Goal: Complete application form: Complete application form

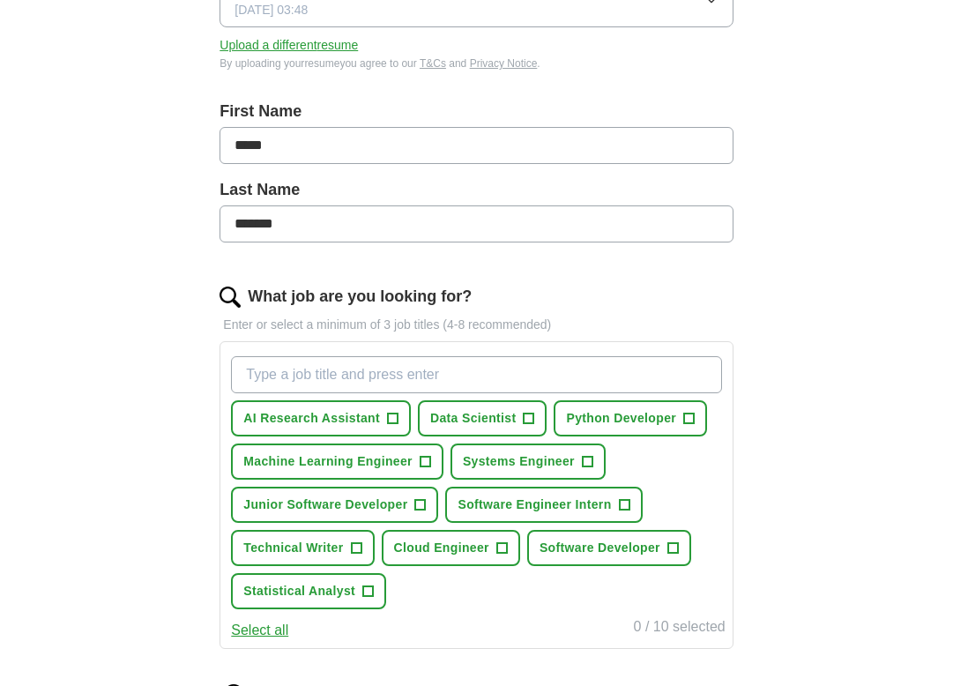
scroll to position [314, 0]
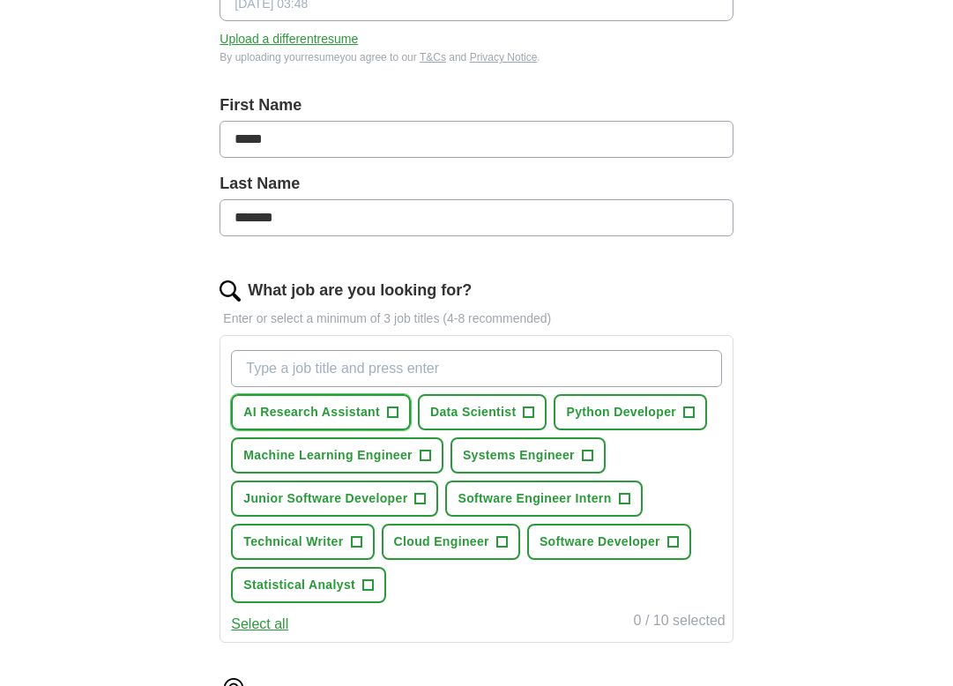
click at [316, 399] on button "AI Research Assistant +" at bounding box center [321, 412] width 180 height 36
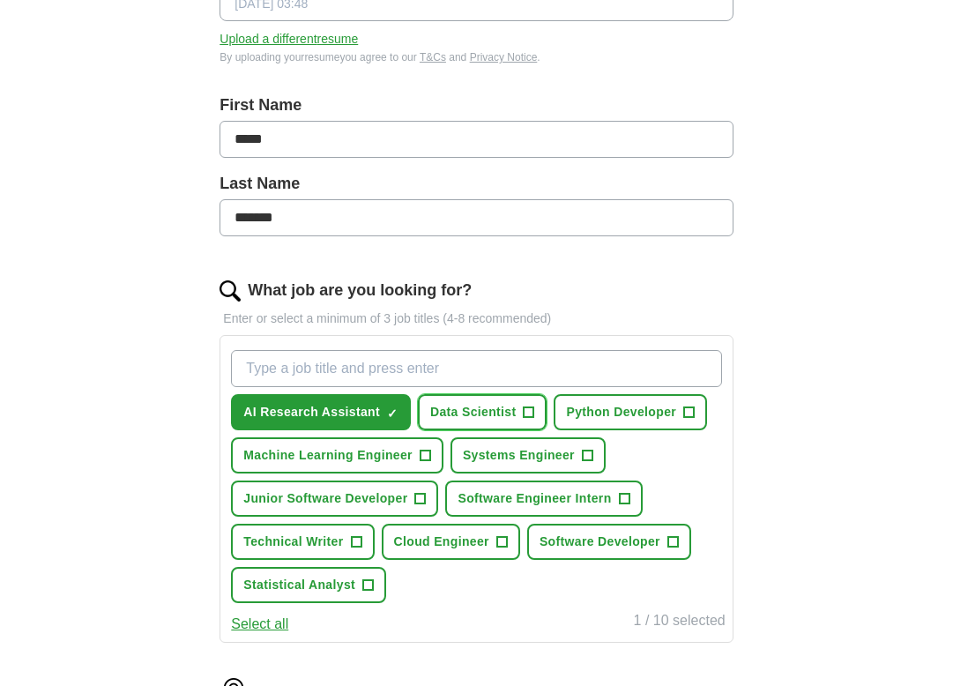
click at [490, 410] on span "Data Scientist" at bounding box center [473, 412] width 86 height 19
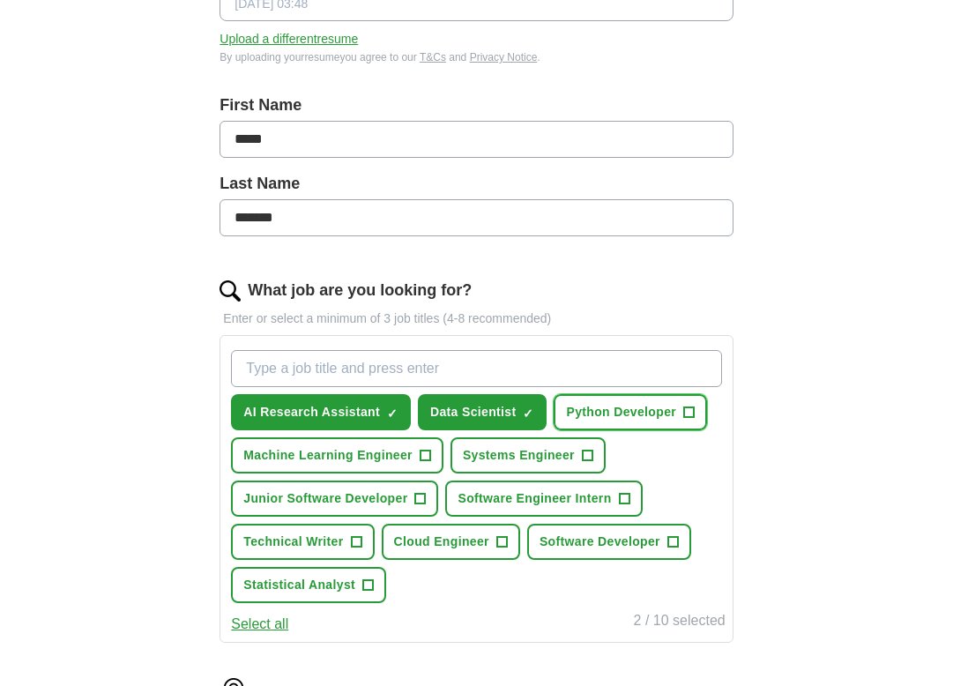
click at [628, 412] on span "Python Developer" at bounding box center [621, 412] width 110 height 19
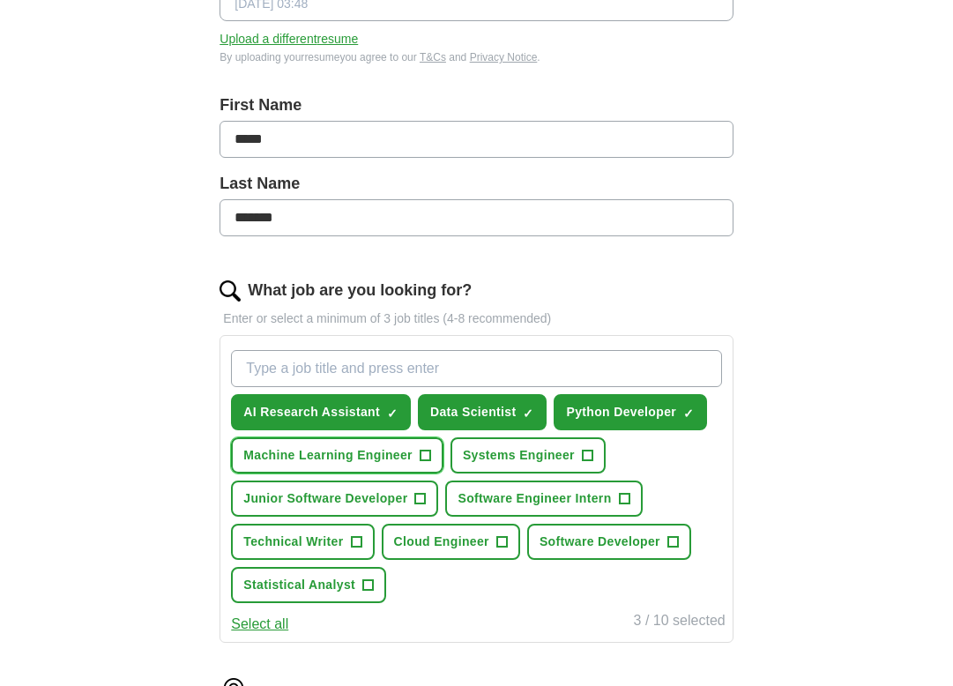
click at [397, 467] on button "Machine Learning Engineer +" at bounding box center [337, 455] width 212 height 36
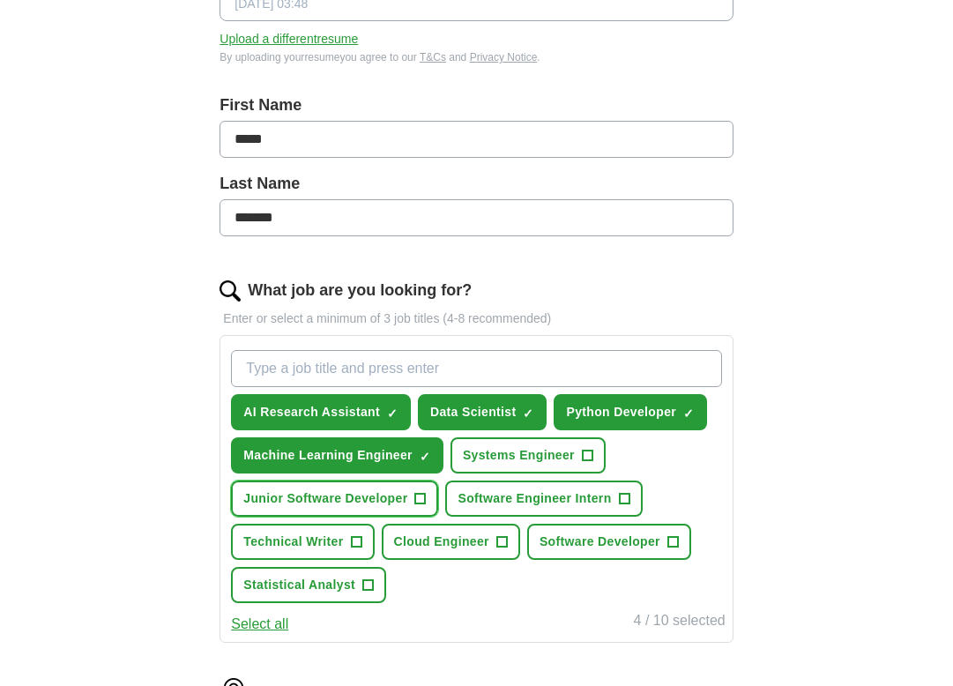
click at [388, 503] on span "Junior Software Developer" at bounding box center [325, 498] width 164 height 19
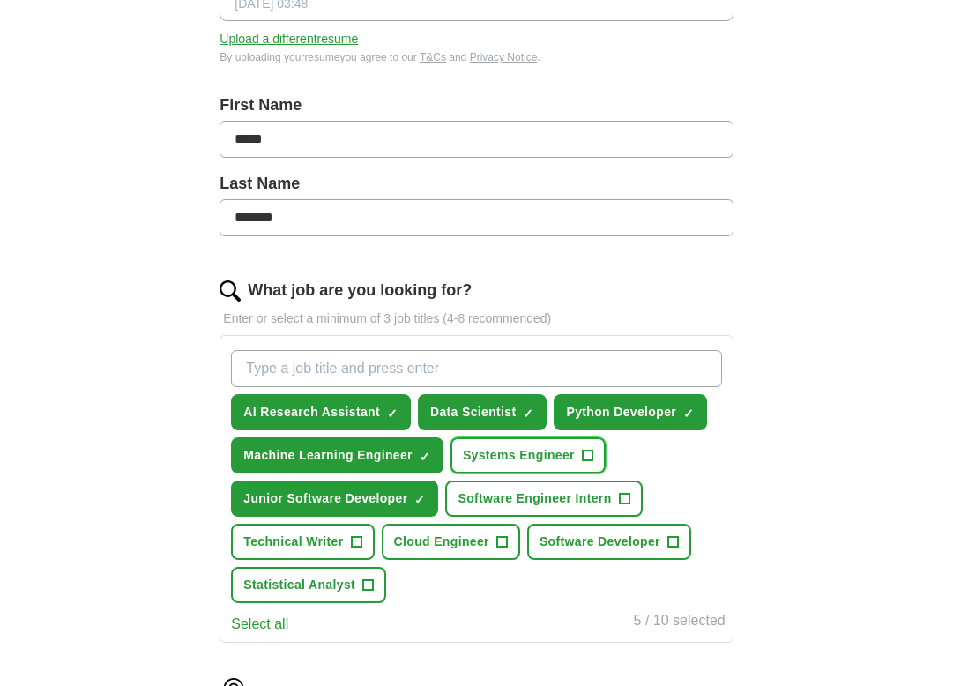
click at [512, 457] on span "Systems Engineer" at bounding box center [519, 455] width 112 height 19
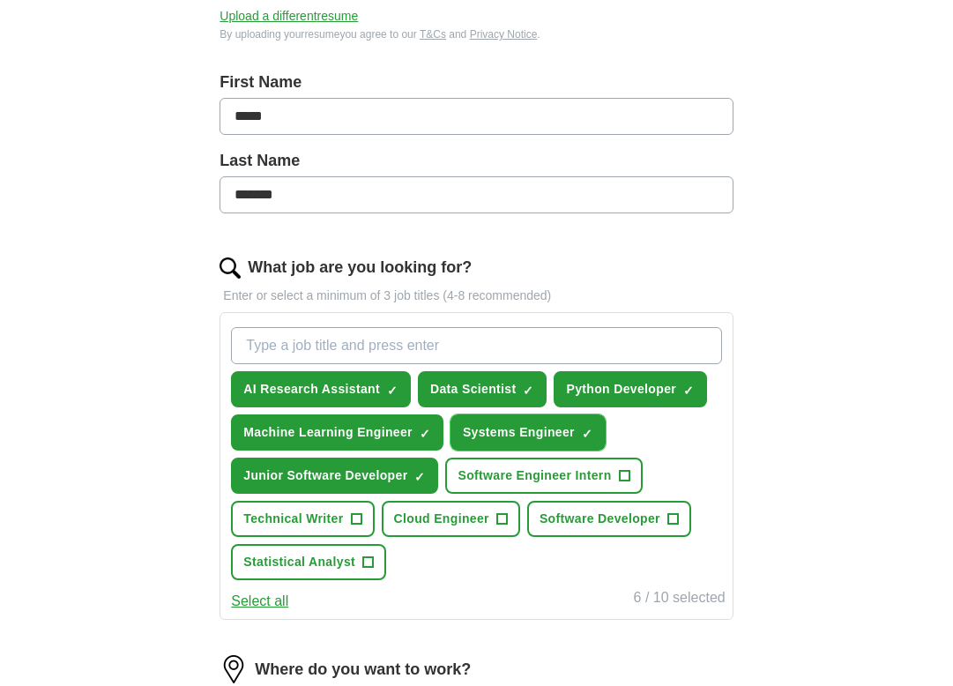
scroll to position [340, 0]
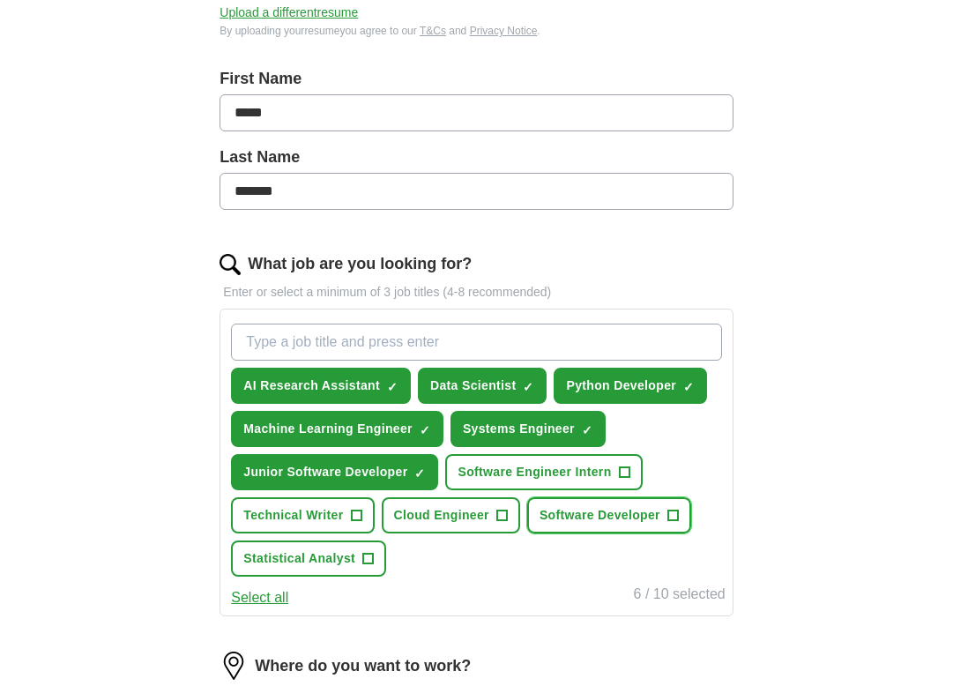
click at [591, 519] on span "Software Developer" at bounding box center [600, 515] width 121 height 19
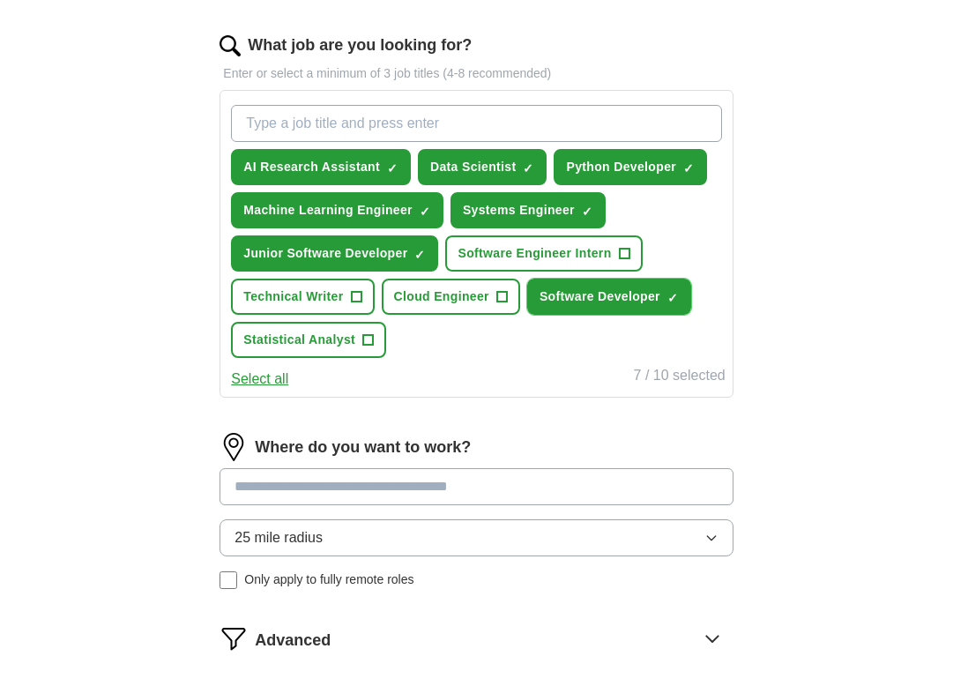
scroll to position [593, 0]
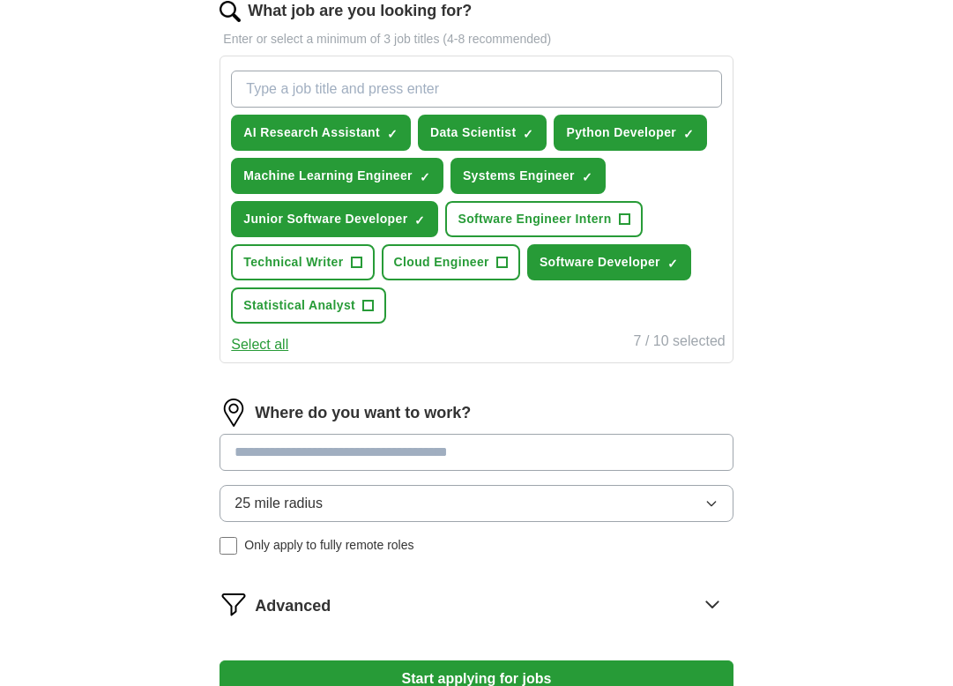
click at [377, 458] on input at bounding box center [476, 452] width 513 height 37
type input "*"
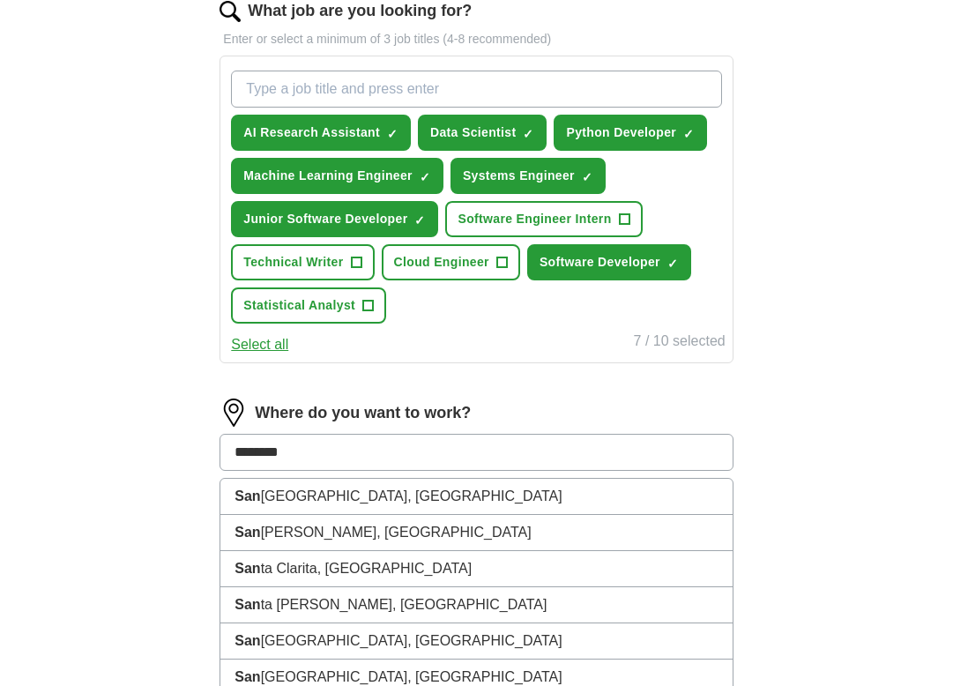
type input "*********"
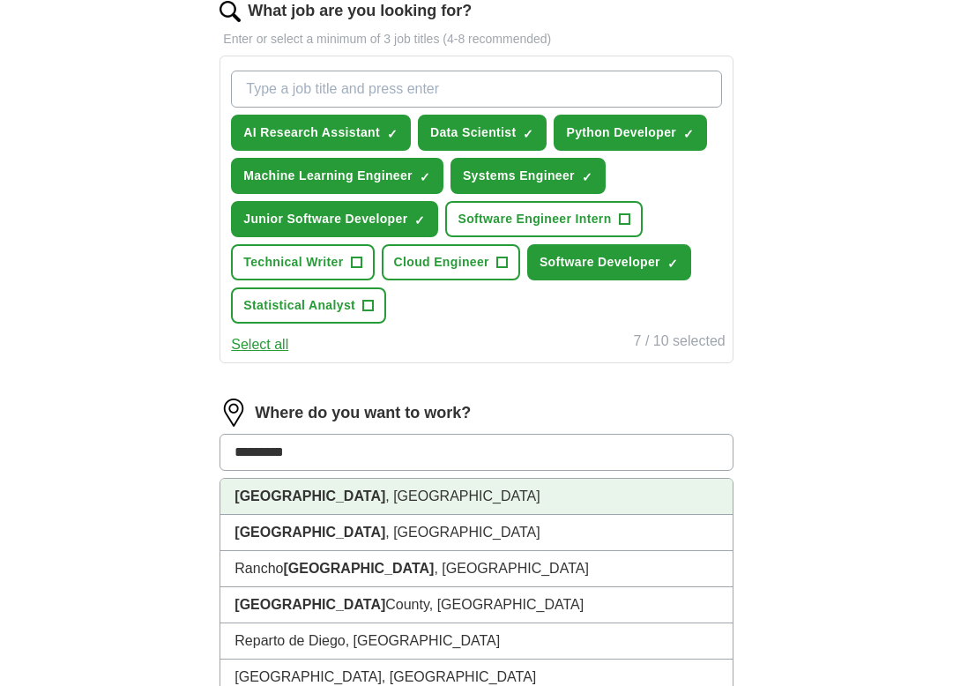
click at [366, 485] on li "[GEOGRAPHIC_DATA] , [GEOGRAPHIC_DATA]" at bounding box center [475, 497] width 511 height 36
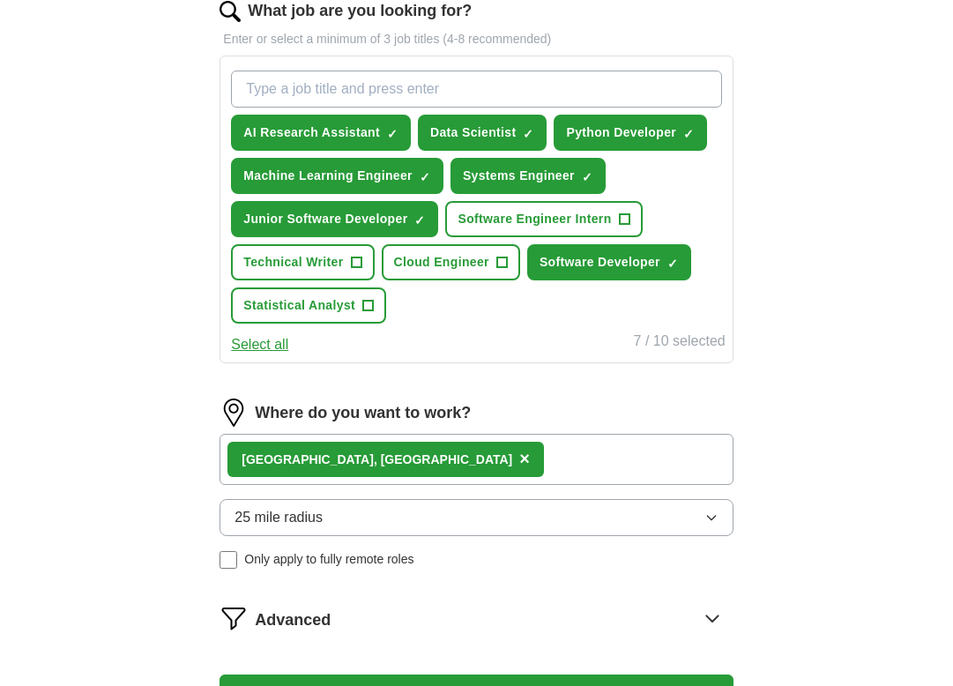
click at [418, 459] on div "[GEOGRAPHIC_DATA] , [GEOGRAPHIC_DATA] ×" at bounding box center [476, 459] width 513 height 51
click at [413, 459] on div "[GEOGRAPHIC_DATA] , [GEOGRAPHIC_DATA] ×" at bounding box center [476, 459] width 513 height 51
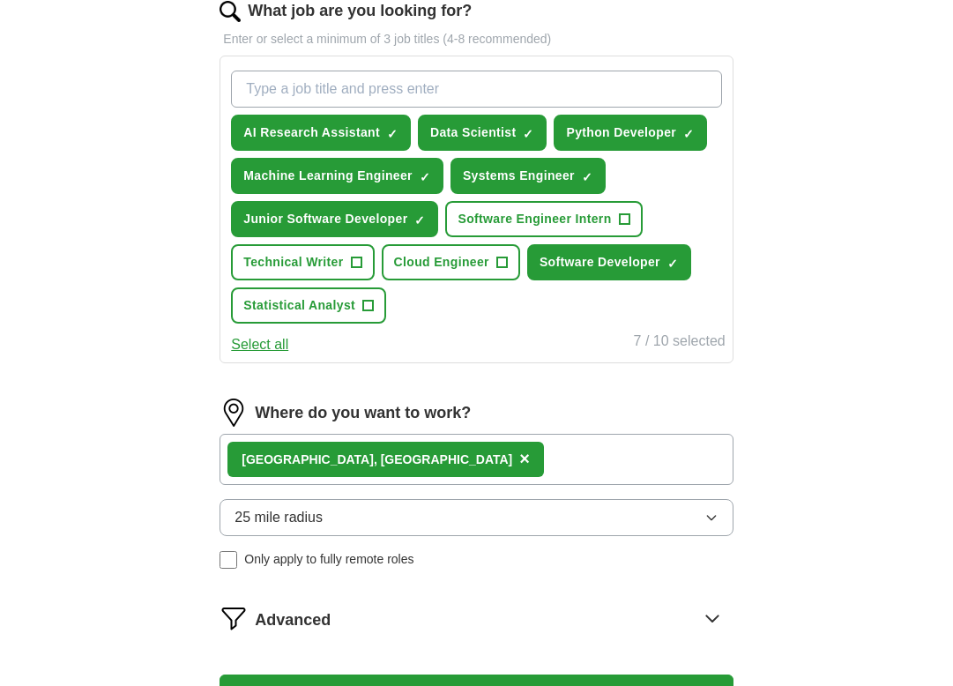
click at [413, 459] on div "[GEOGRAPHIC_DATA] , [GEOGRAPHIC_DATA] ×" at bounding box center [476, 459] width 513 height 51
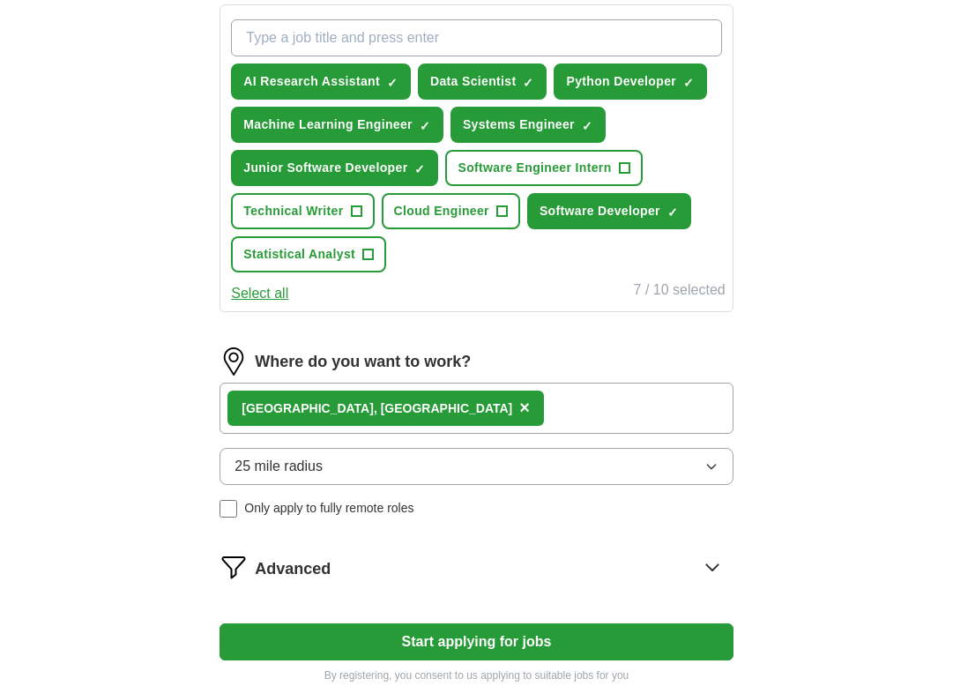
scroll to position [669, 0]
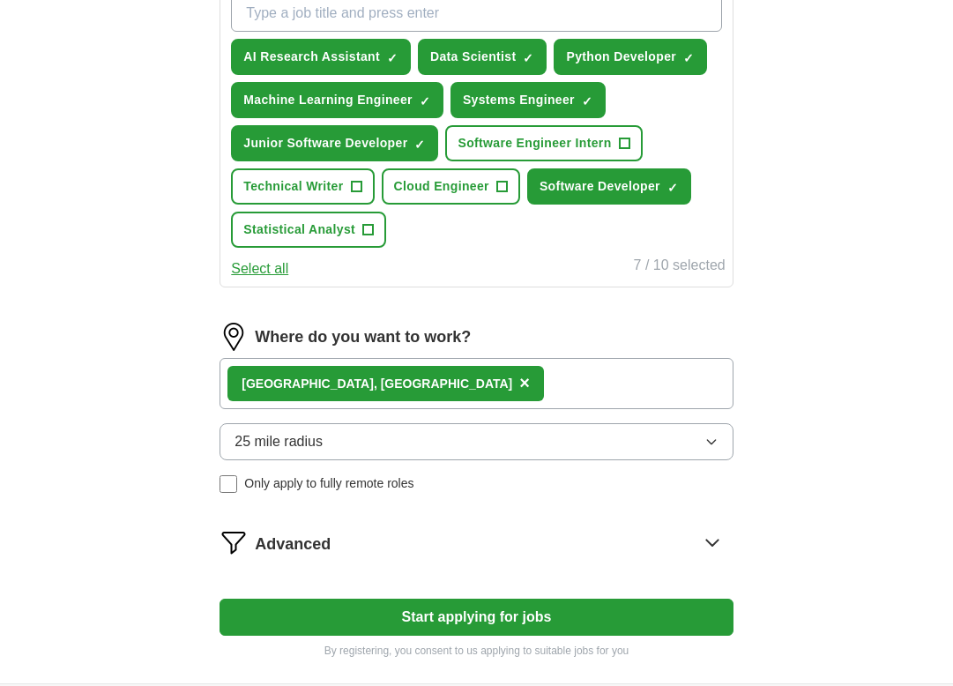
click at [441, 397] on div "[GEOGRAPHIC_DATA] , [GEOGRAPHIC_DATA] ×" at bounding box center [476, 383] width 513 height 51
click at [433, 445] on button "25 mile radius" at bounding box center [476, 441] width 513 height 37
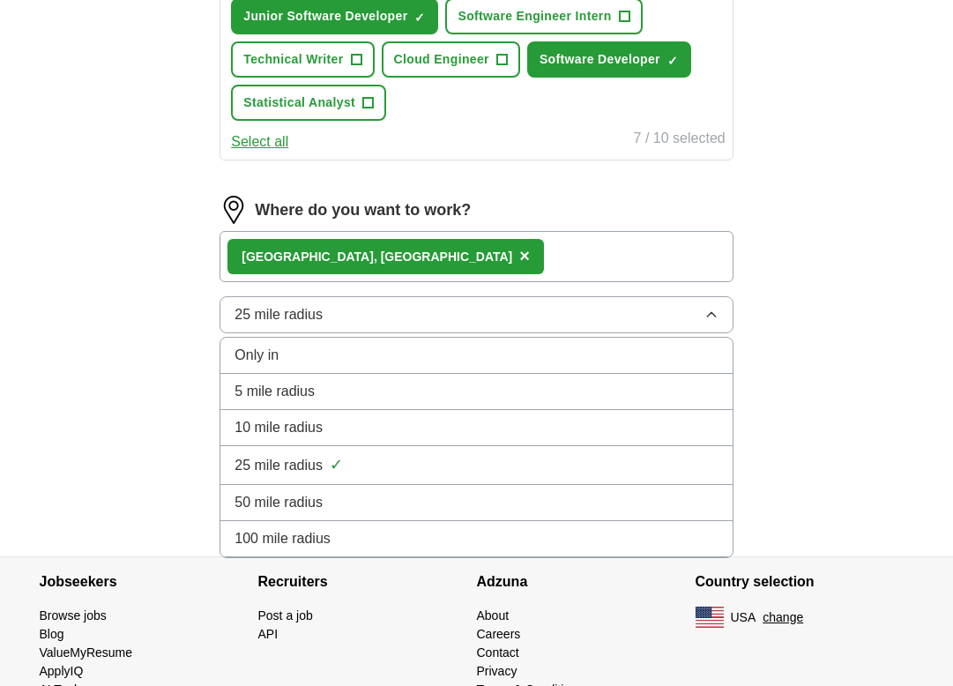
scroll to position [797, 0]
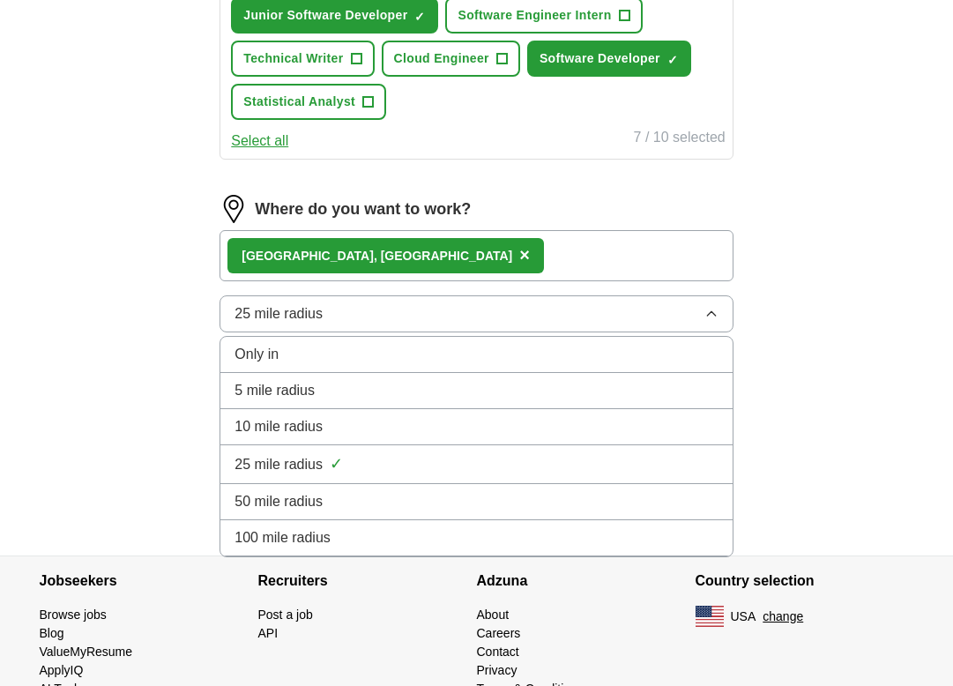
click at [403, 537] on div "100 mile radius" at bounding box center [476, 537] width 483 height 21
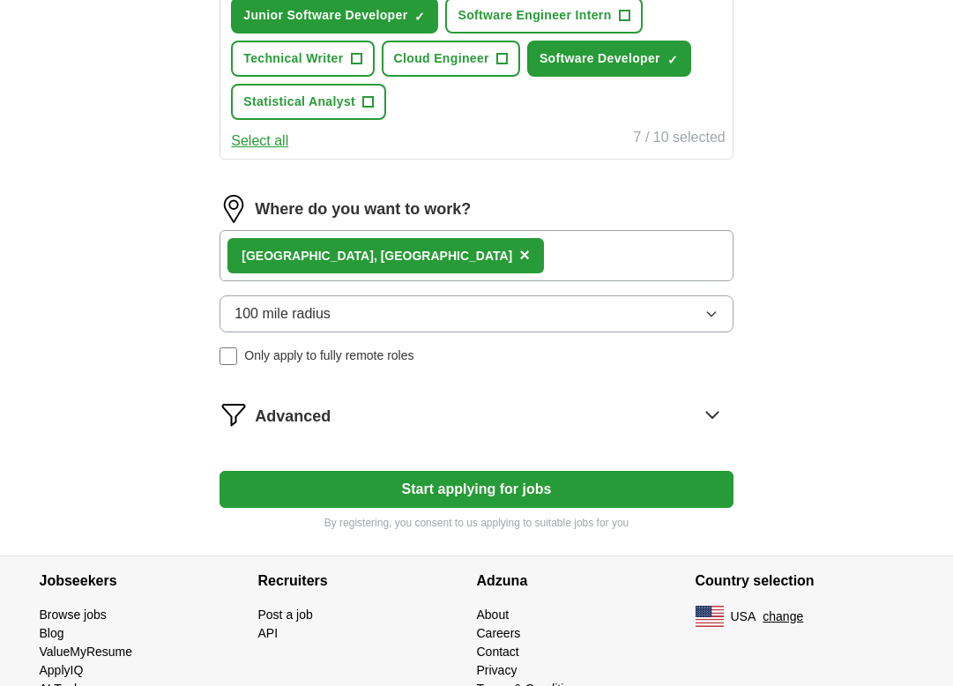
click at [335, 481] on button "Start applying for jobs" at bounding box center [476, 489] width 513 height 37
select select "**"
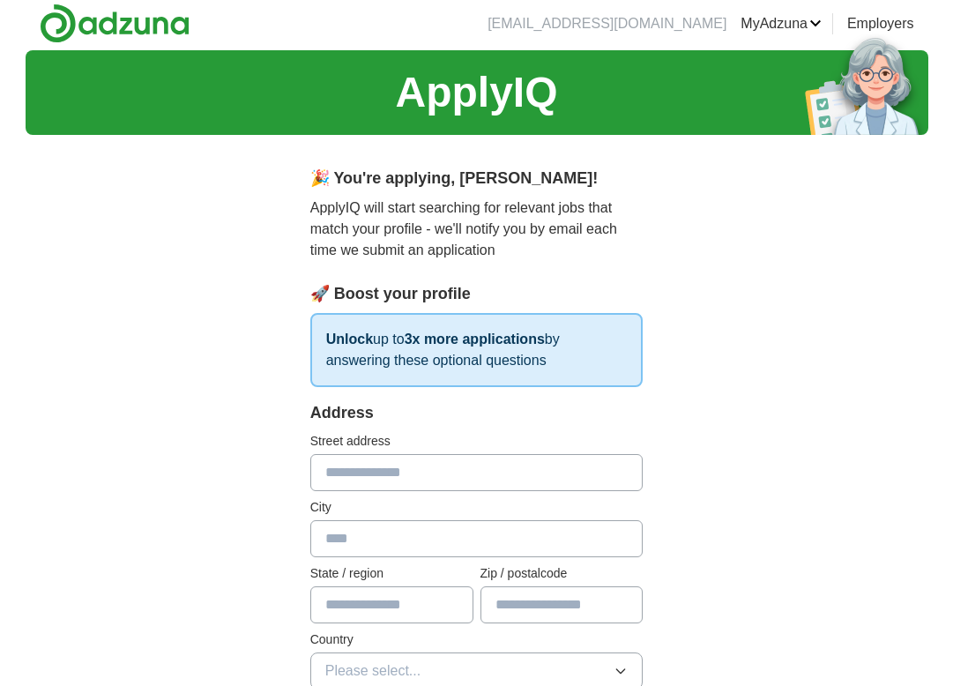
scroll to position [6, 0]
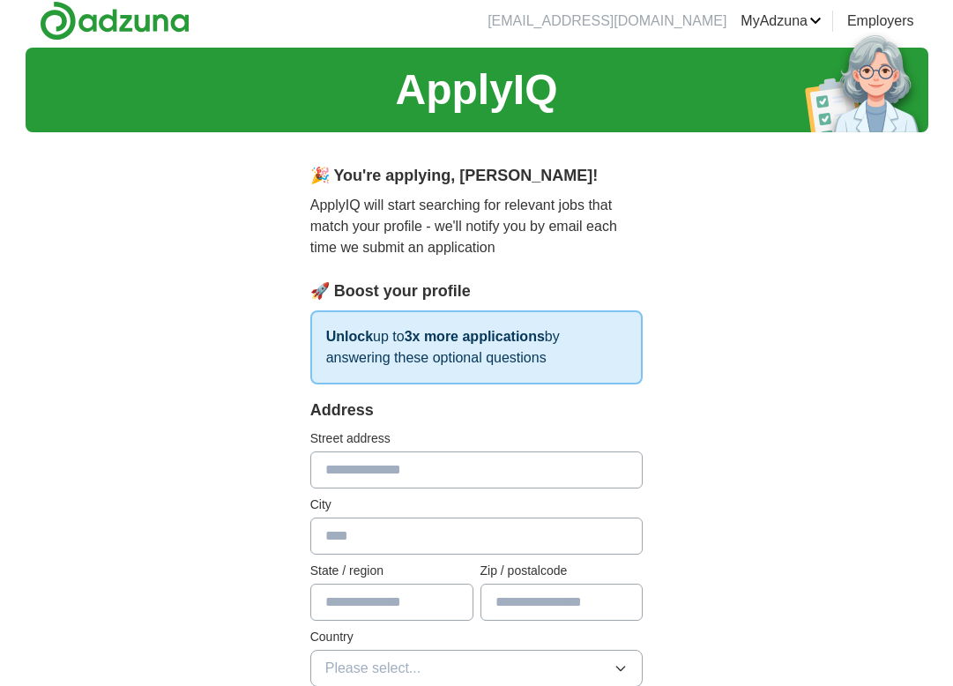
click at [335, 481] on input "text" at bounding box center [476, 469] width 333 height 37
type input "**********"
type input "********"
type input "**"
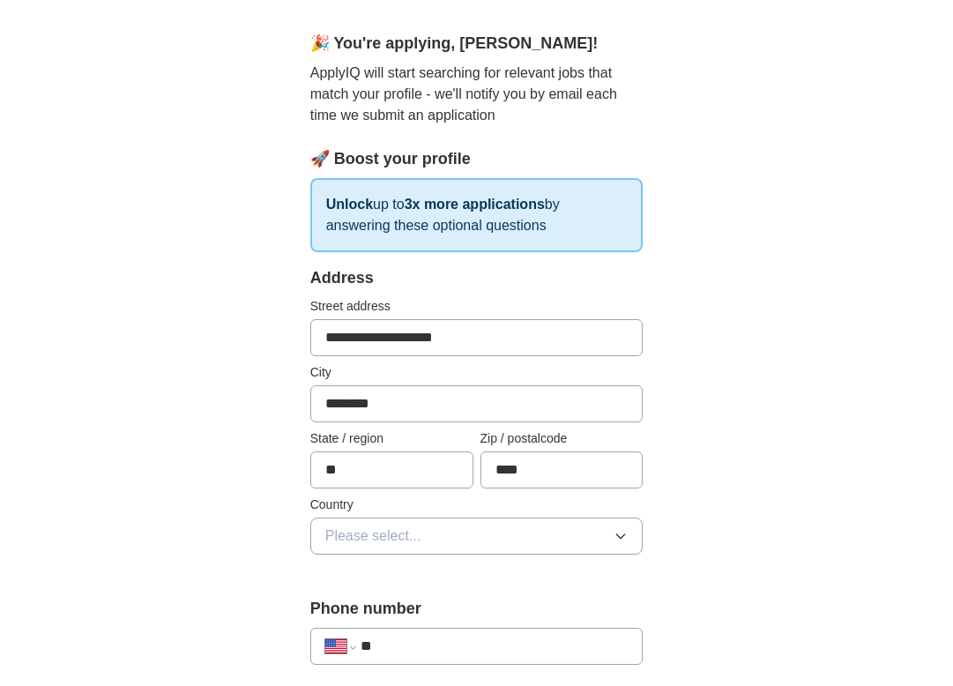
scroll to position [159, 0]
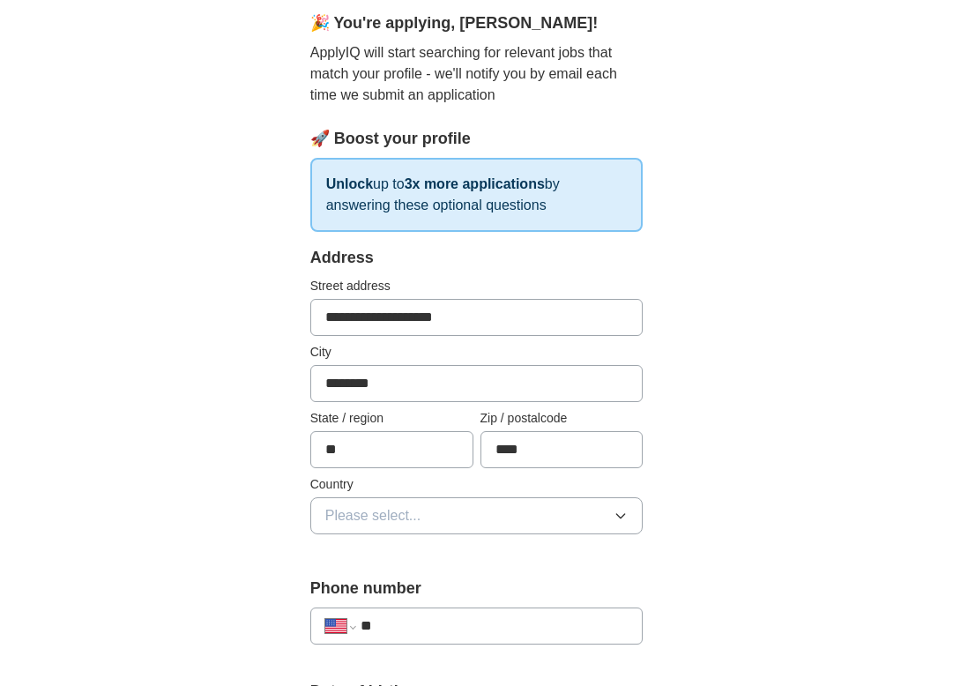
type input "****"
click at [443, 518] on button "Please select..." at bounding box center [476, 515] width 333 height 37
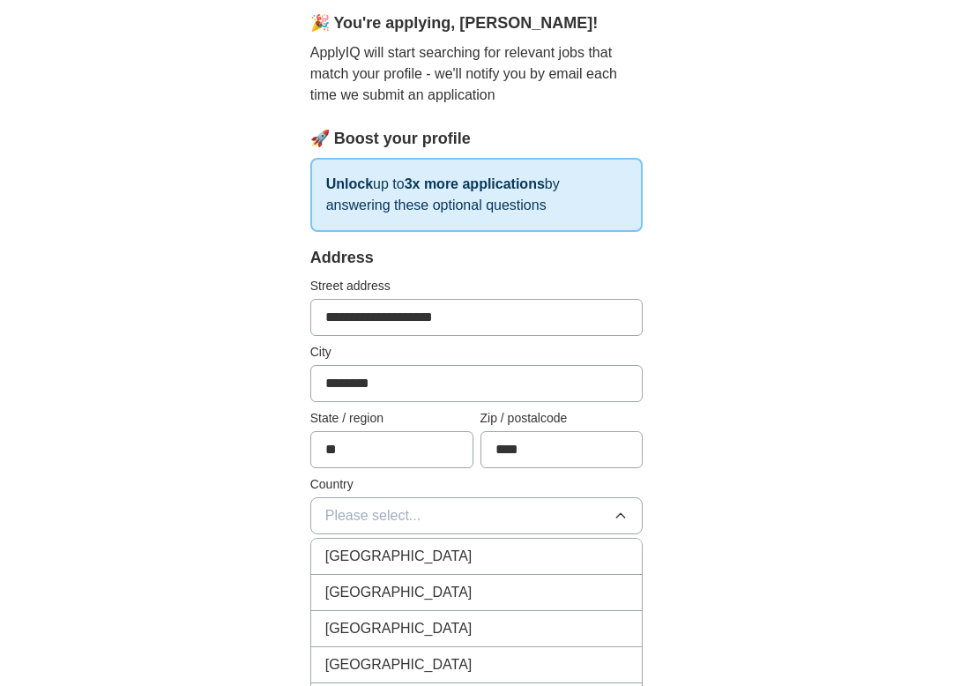
click at [427, 580] on li "[GEOGRAPHIC_DATA]" at bounding box center [476, 593] width 331 height 36
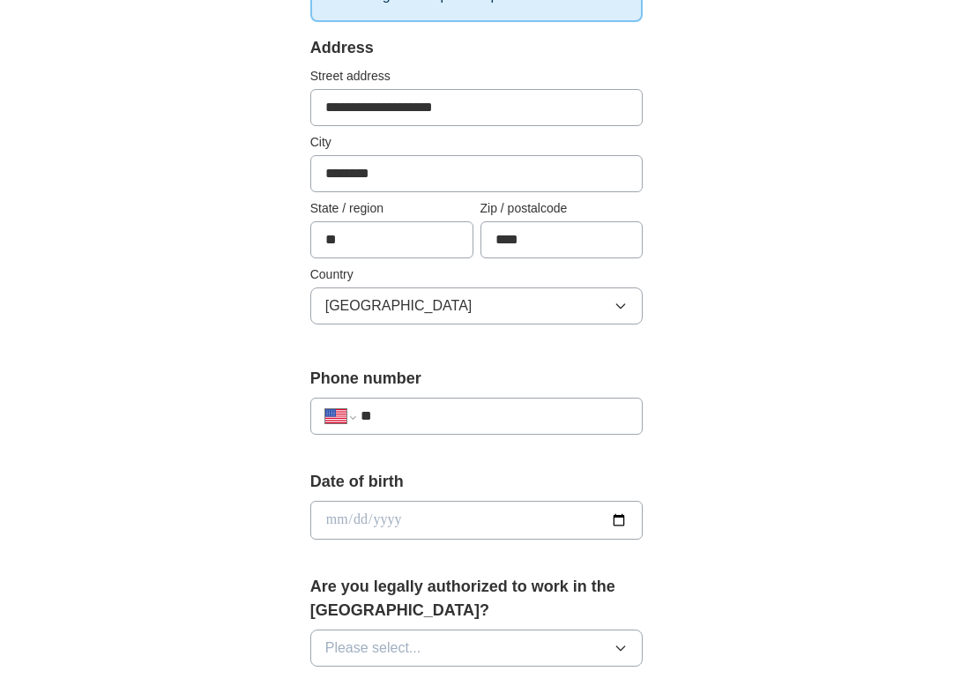
scroll to position [370, 0]
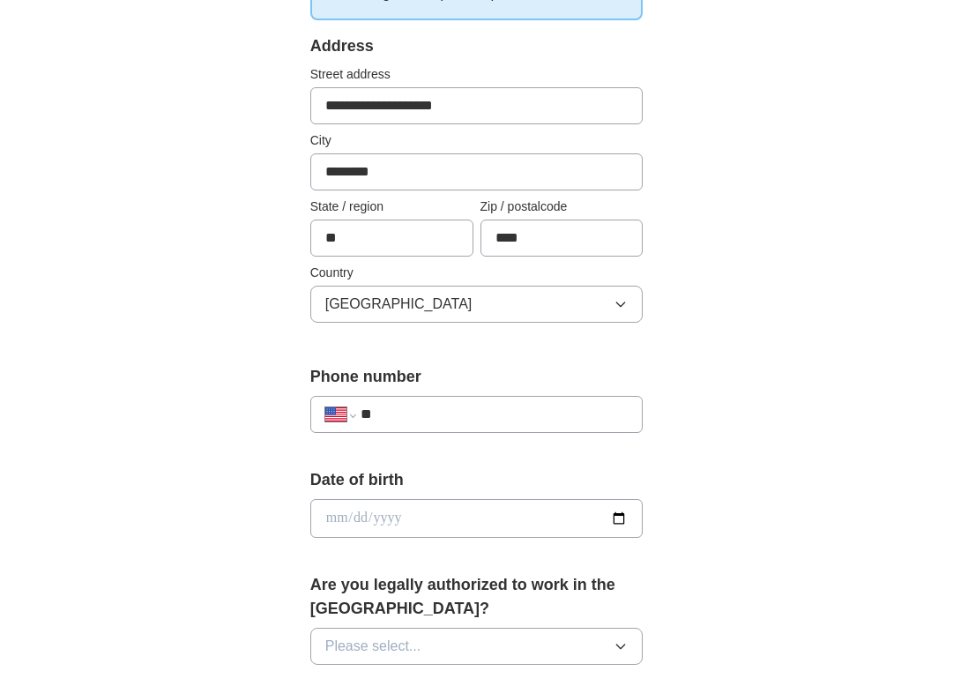
click at [435, 416] on input "**" at bounding box center [495, 414] width 268 height 21
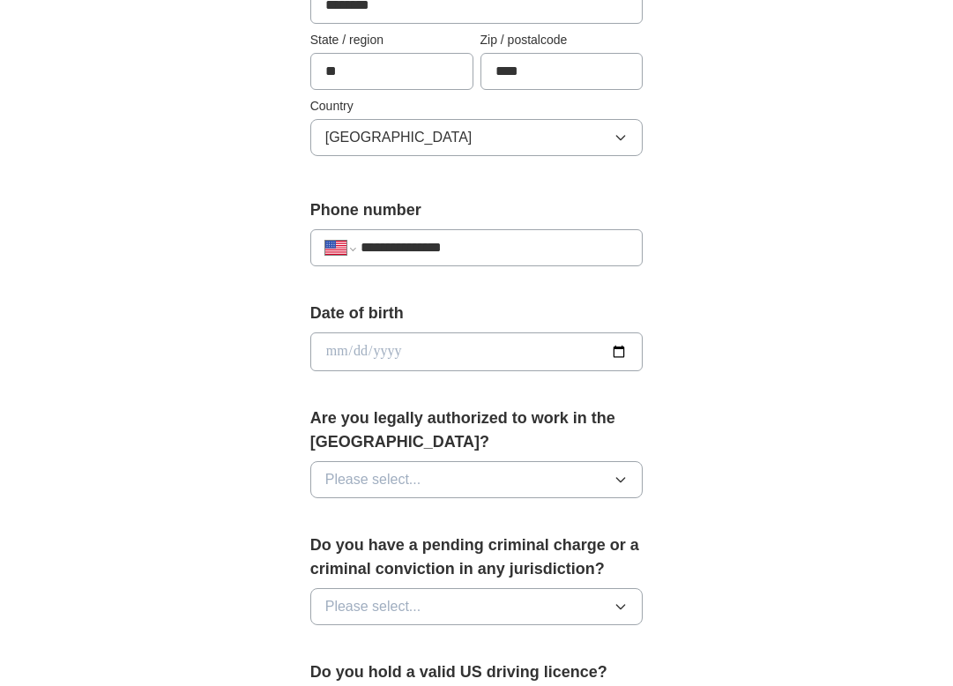
scroll to position [549, 0]
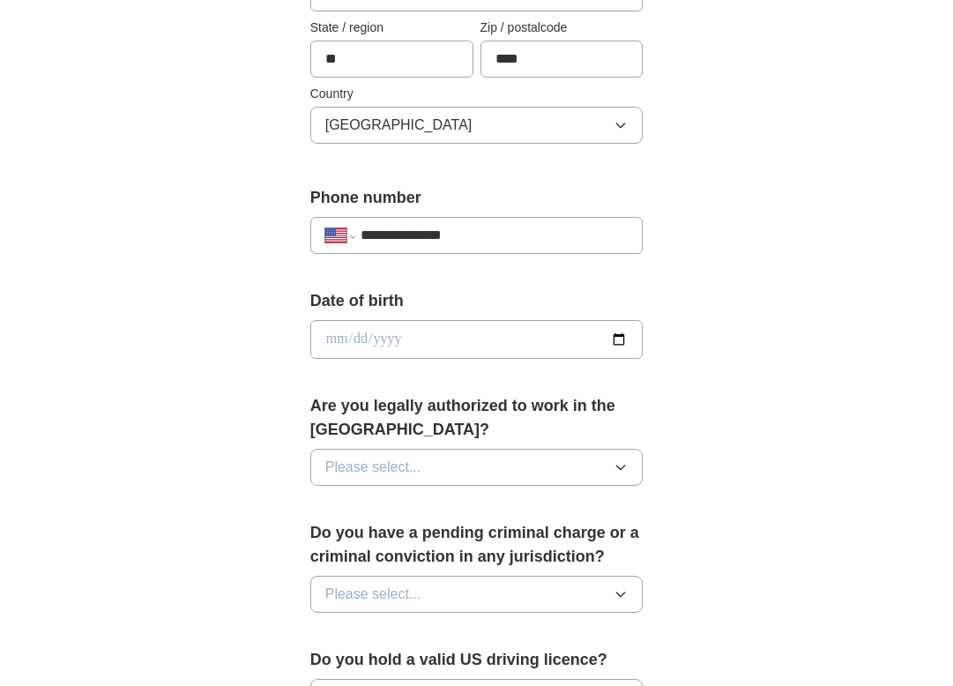
type input "**********"
click at [419, 356] on input "date" at bounding box center [476, 339] width 333 height 39
type input "**********"
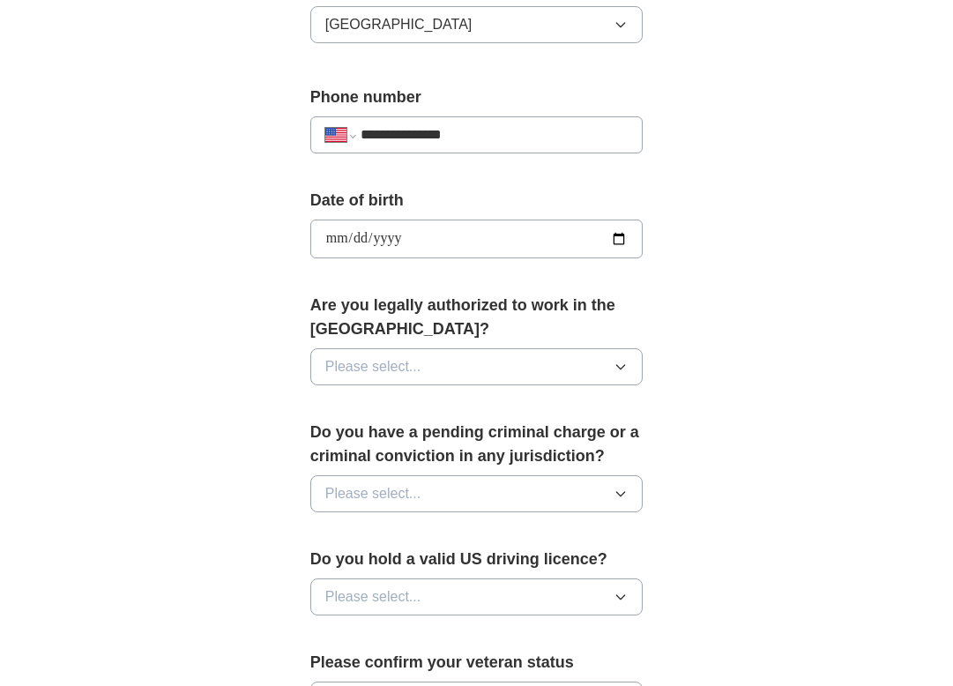
scroll to position [652, 0]
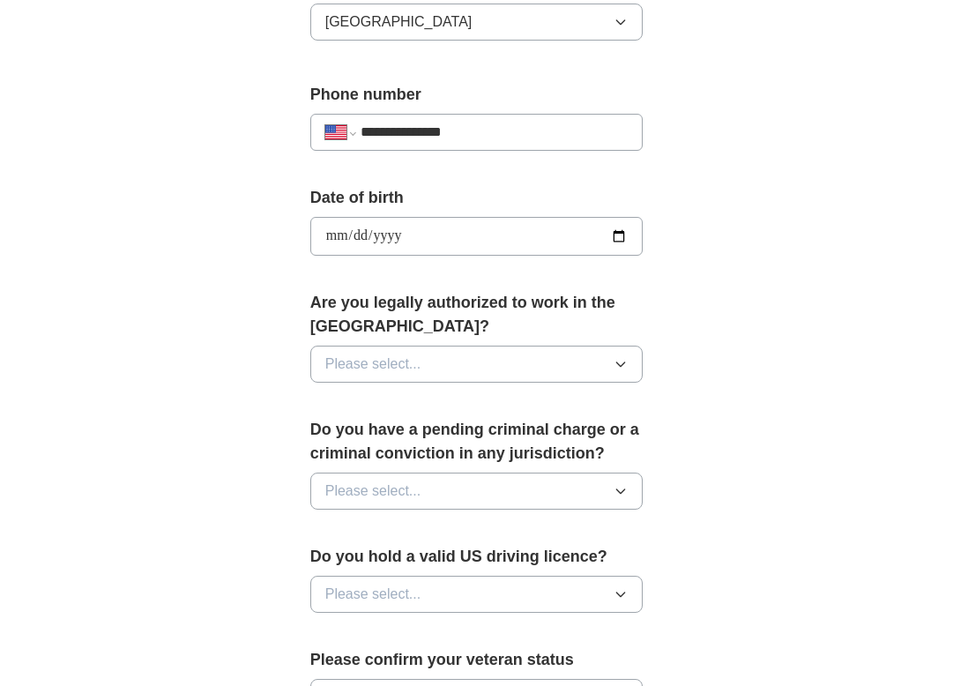
click at [421, 361] on button "Please select..." at bounding box center [476, 364] width 333 height 37
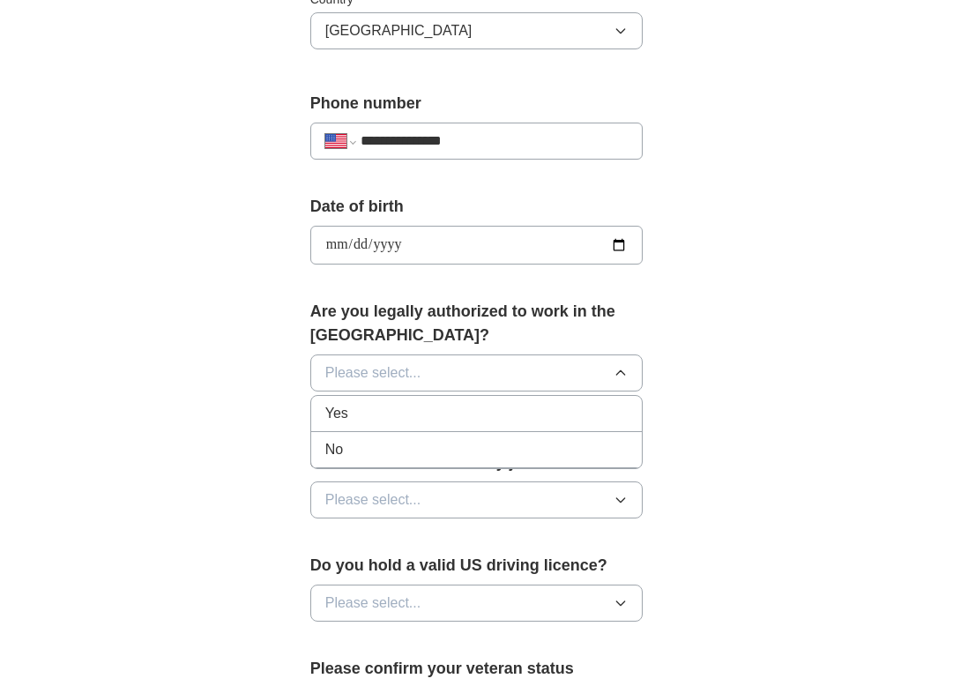
scroll to position [643, 0]
click at [419, 401] on li "Yes" at bounding box center [476, 415] width 331 height 36
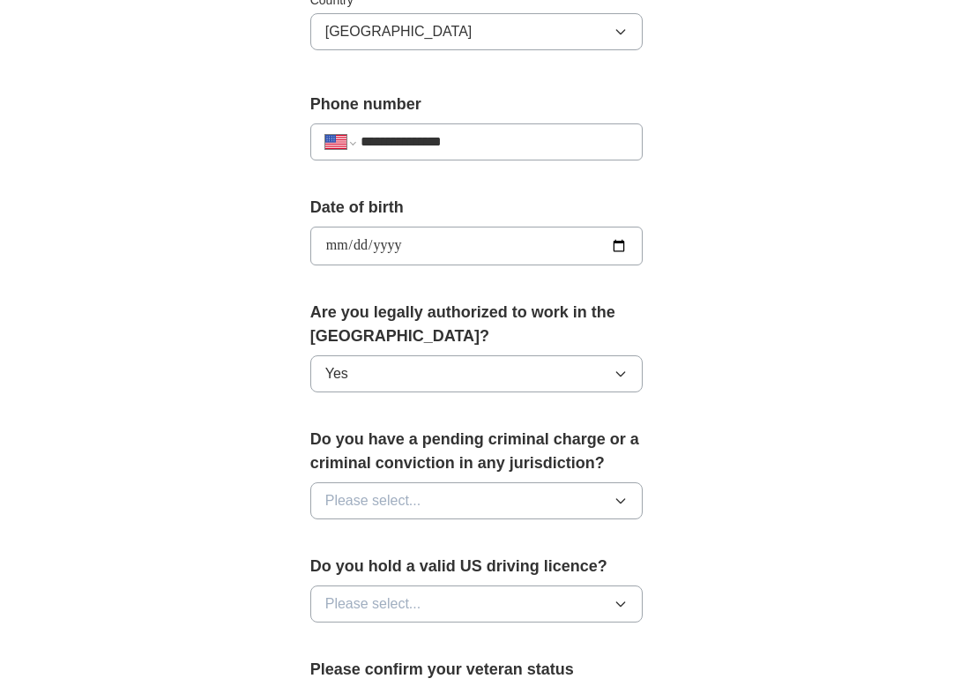
click at [436, 496] on button "Please select..." at bounding box center [476, 500] width 333 height 37
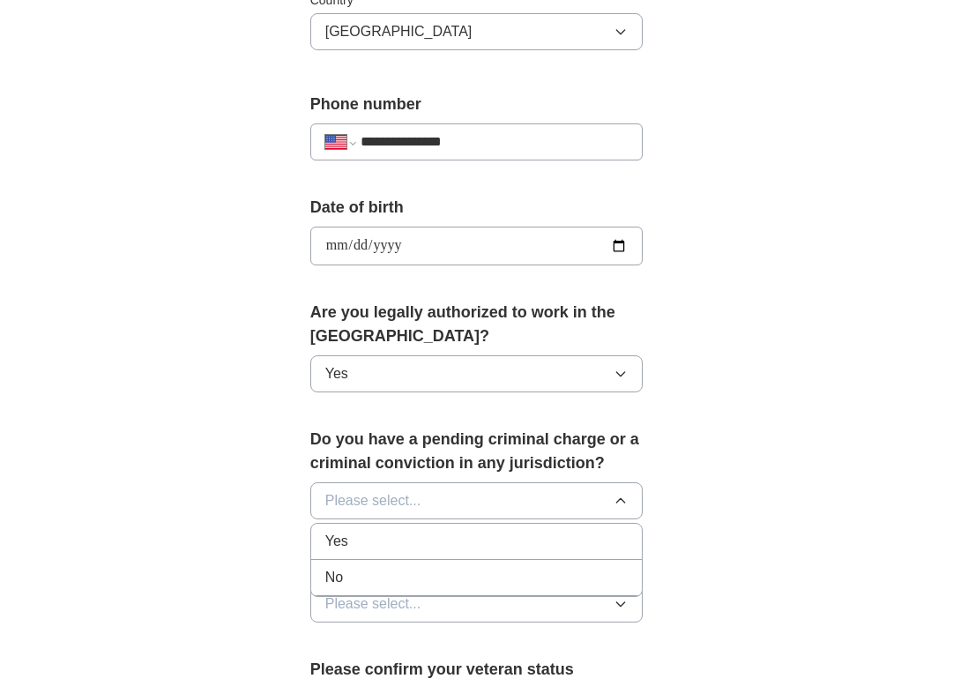
click at [441, 551] on div "Yes" at bounding box center [476, 541] width 303 height 21
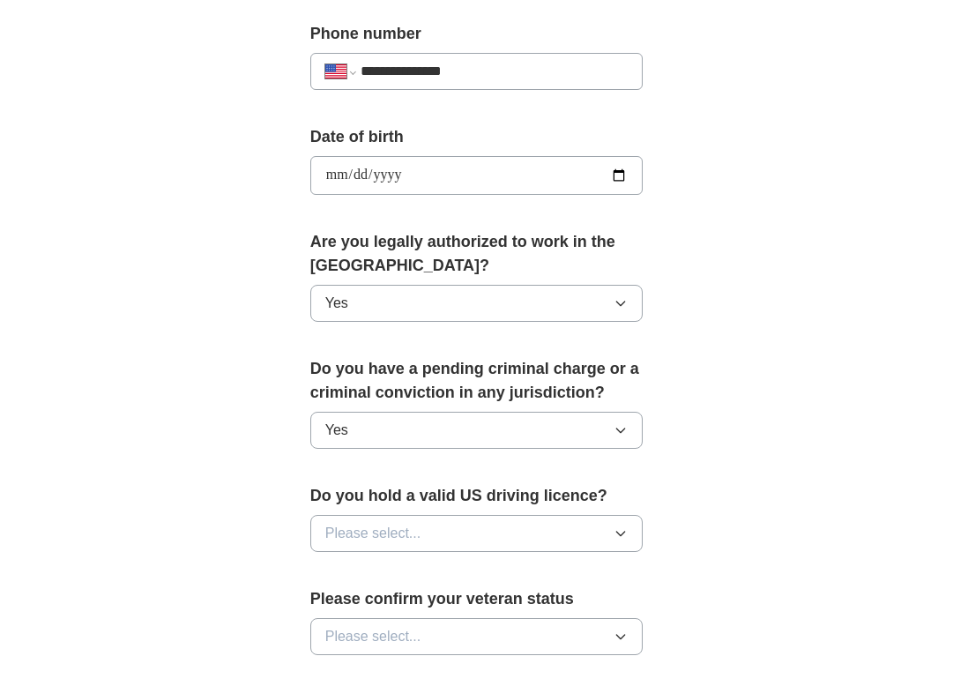
scroll to position [720, 0]
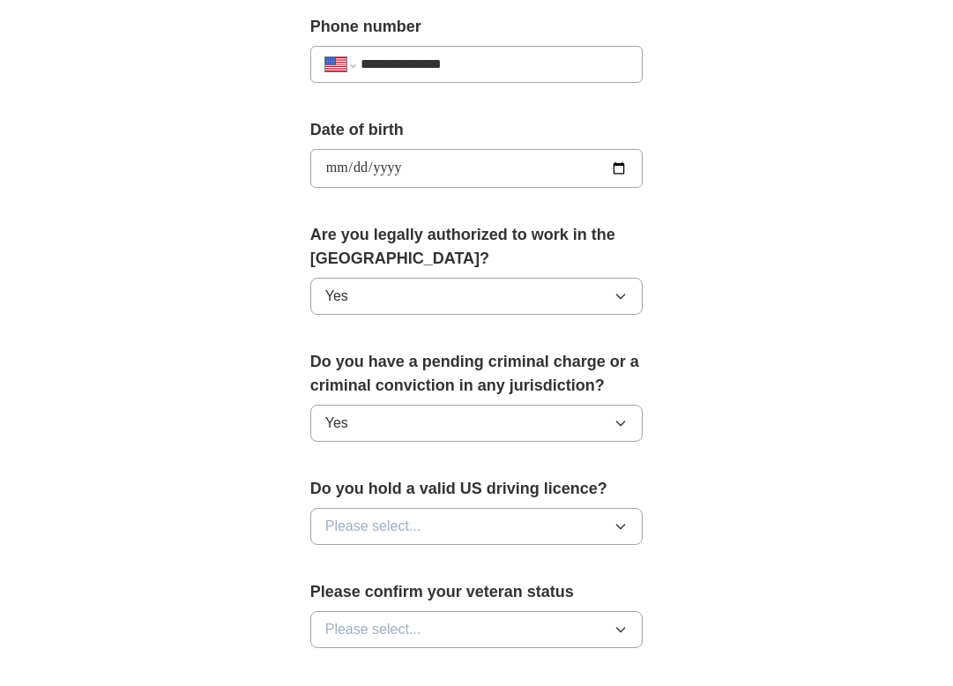
click at [337, 536] on span "Please select..." at bounding box center [373, 526] width 96 height 21
click at [337, 579] on li "Yes" at bounding box center [476, 567] width 331 height 36
click at [337, 607] on div "Please confirm your veteran status Please select..." at bounding box center [476, 621] width 333 height 82
click at [337, 633] on span "Please select..." at bounding box center [373, 629] width 96 height 21
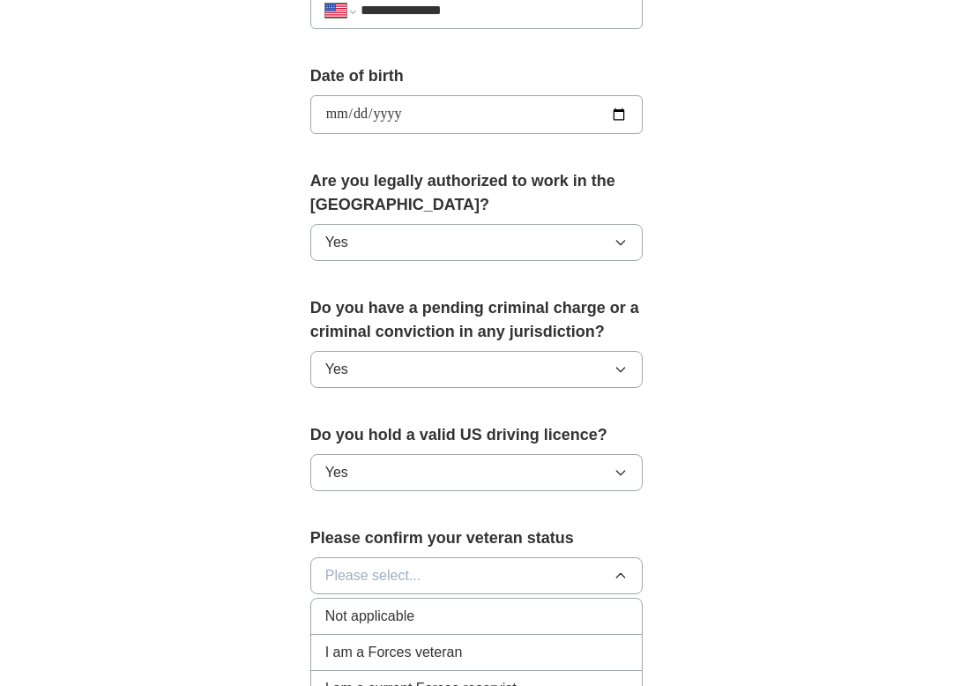
scroll to position [782, 0]
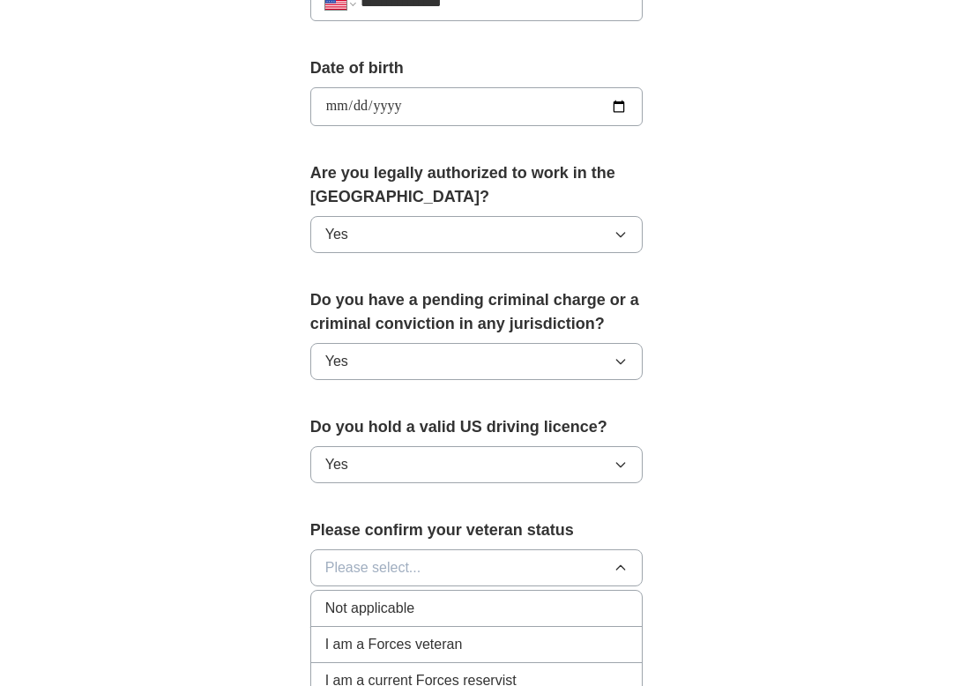
click at [332, 614] on span "Not applicable" at bounding box center [369, 608] width 89 height 21
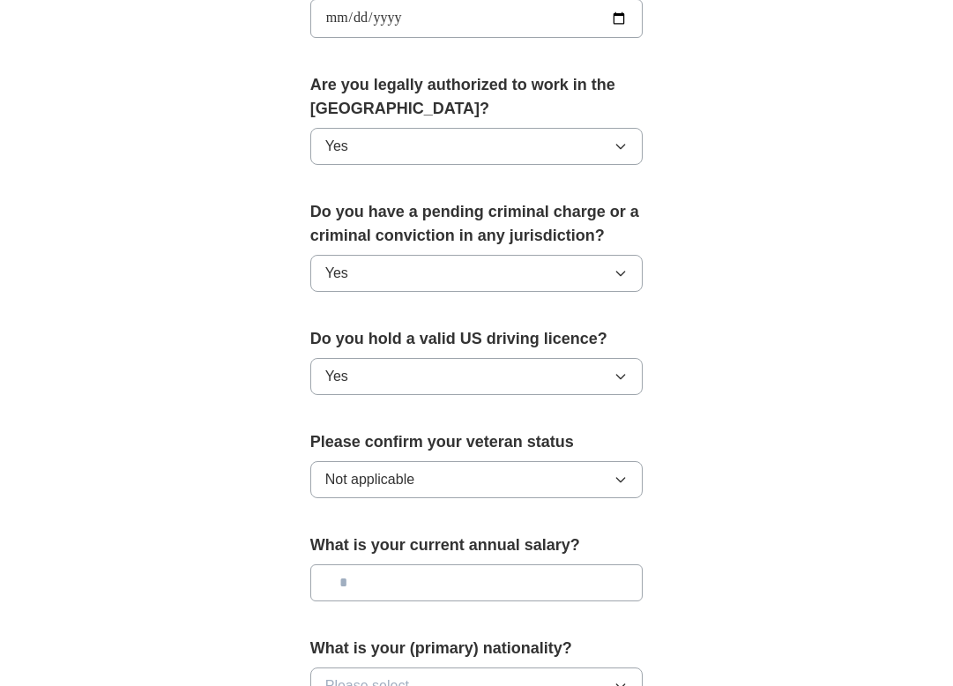
scroll to position [871, 0]
click at [349, 455] on div "Please confirm your veteran status Not applicable" at bounding box center [476, 470] width 333 height 82
click at [349, 473] on span "Not applicable" at bounding box center [369, 478] width 89 height 21
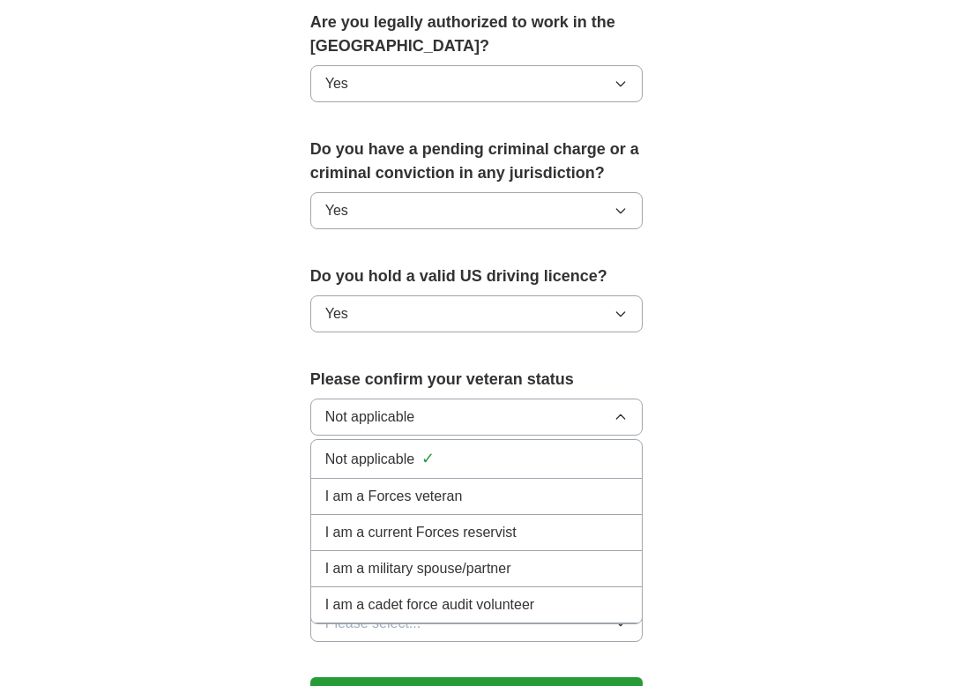
scroll to position [934, 0]
click at [346, 468] on span "Not applicable" at bounding box center [369, 458] width 89 height 21
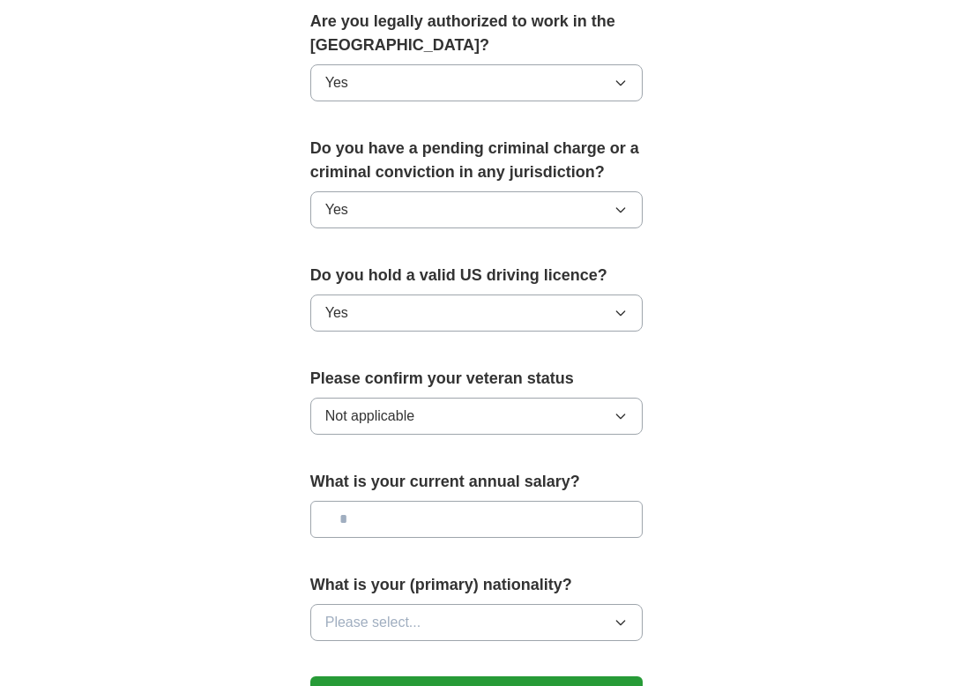
click at [361, 521] on input "text" at bounding box center [476, 519] width 333 height 37
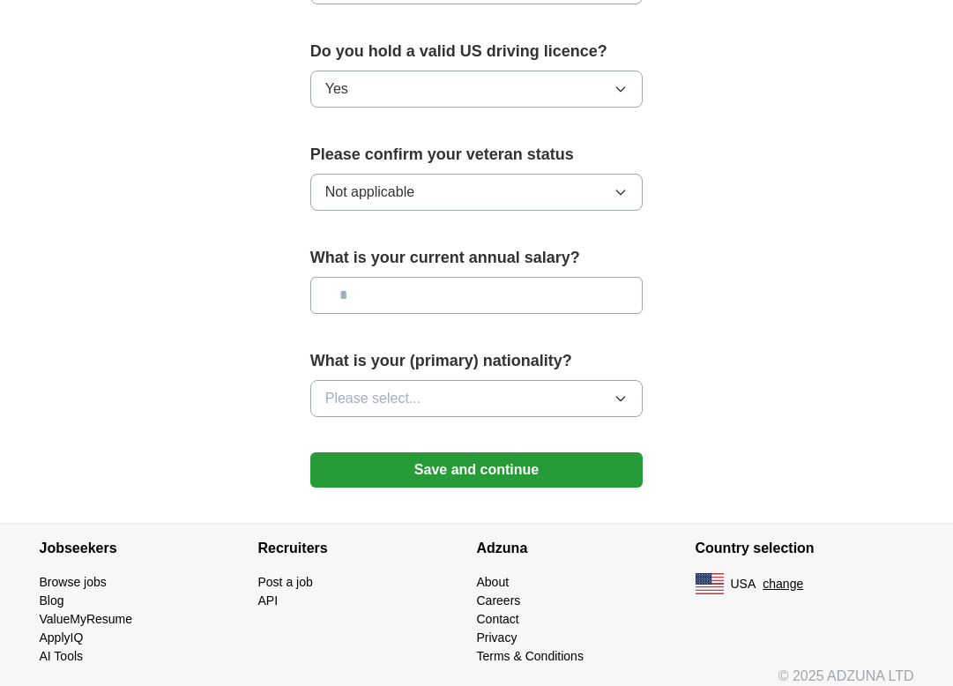
scroll to position [1173, 0]
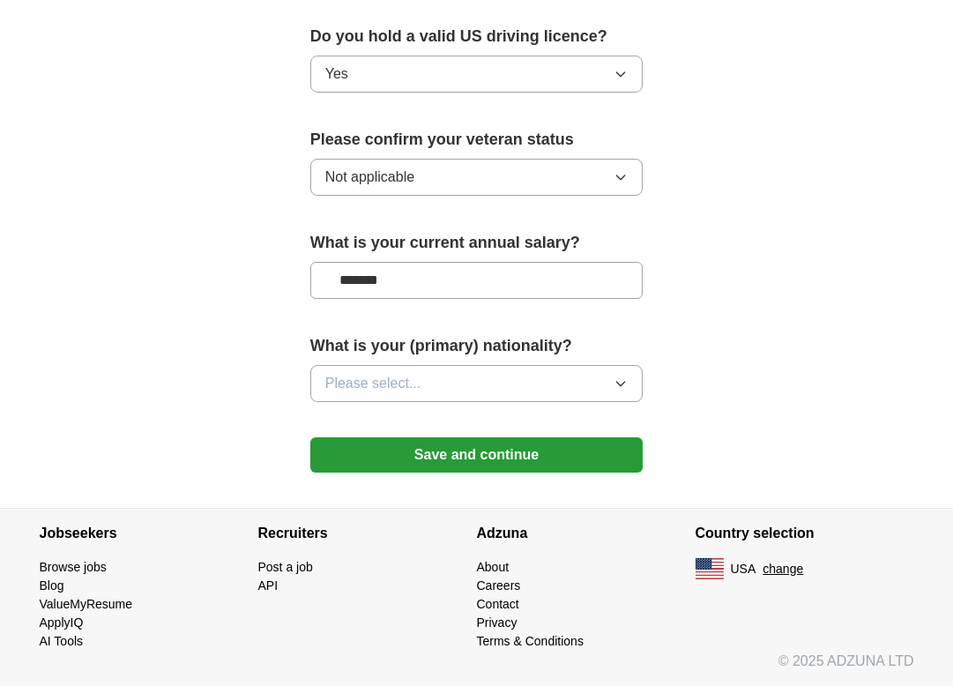
type input "*******"
click at [415, 378] on span "Please select..." at bounding box center [373, 383] width 96 height 21
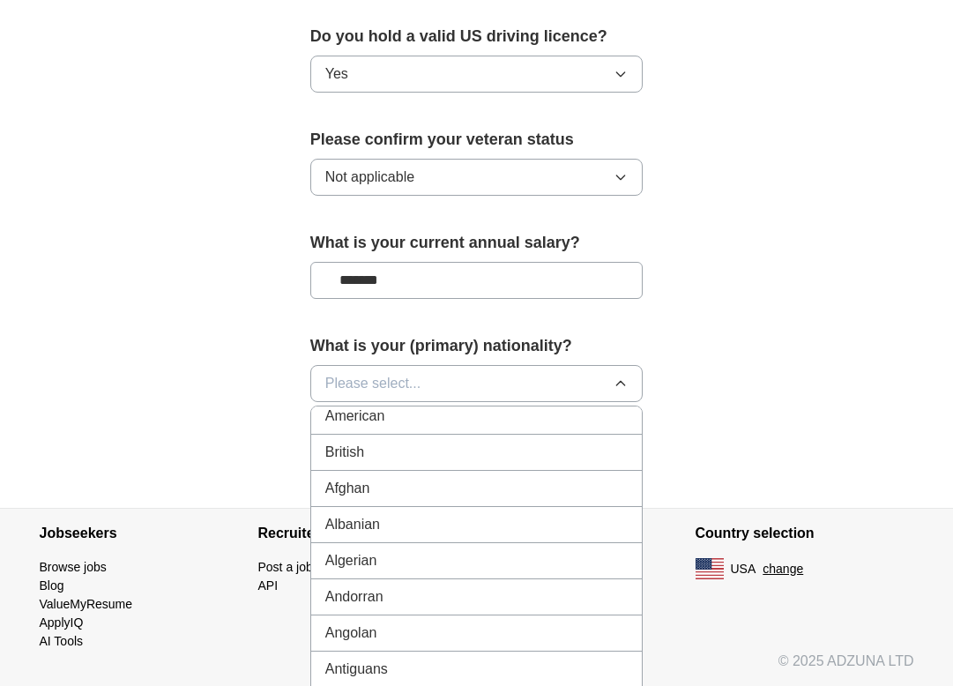
scroll to position [0, 0]
click at [401, 418] on div "American" at bounding box center [476, 423] width 303 height 21
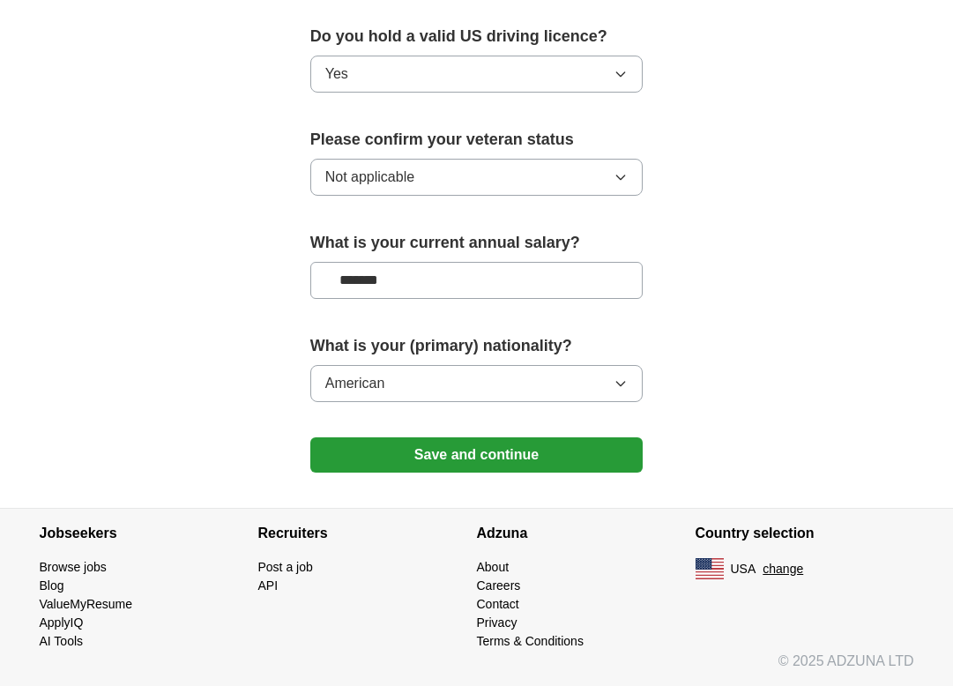
click at [408, 448] on button "Save and continue" at bounding box center [476, 454] width 333 height 35
